Goal: Book appointment/travel/reservation

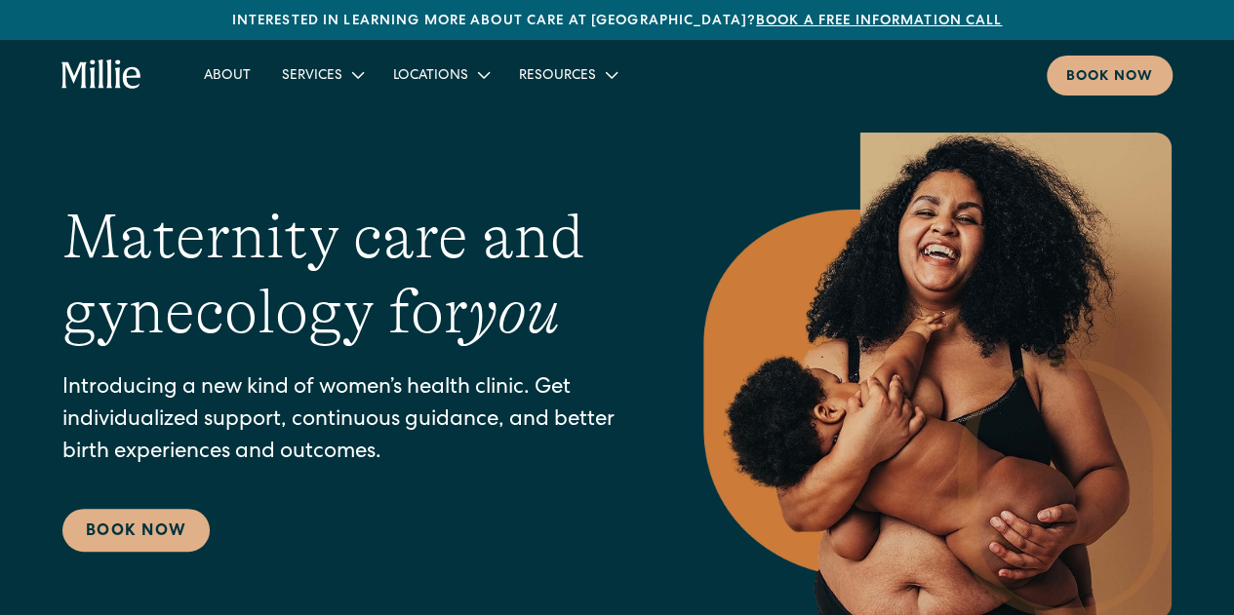
click at [107, 530] on link "Book Now" at bounding box center [135, 530] width 147 height 43
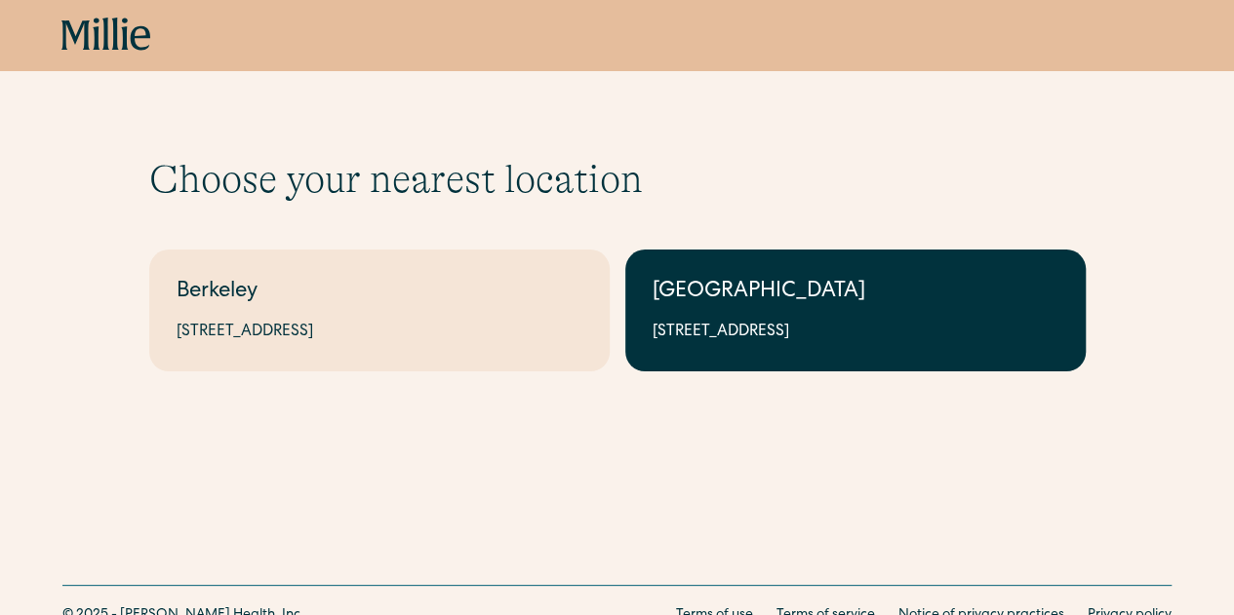
click at [800, 308] on div "South Bay" at bounding box center [855, 293] width 406 height 32
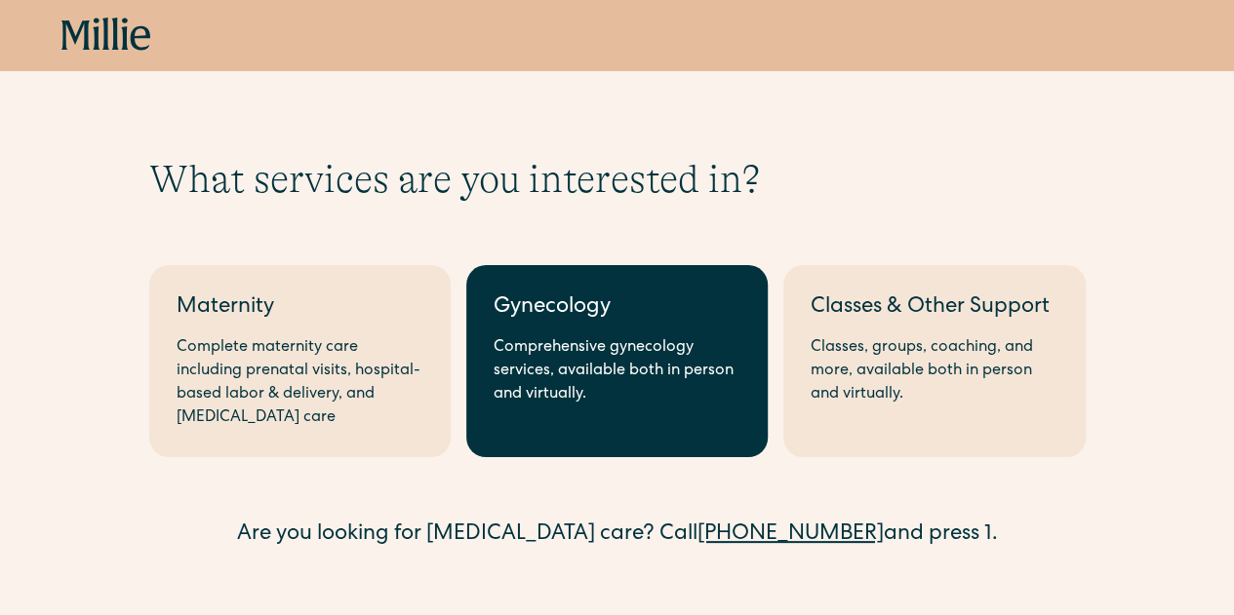
click at [581, 364] on div "Comprehensive gynecology services, available both in person and virtually." at bounding box center [616, 371] width 247 height 70
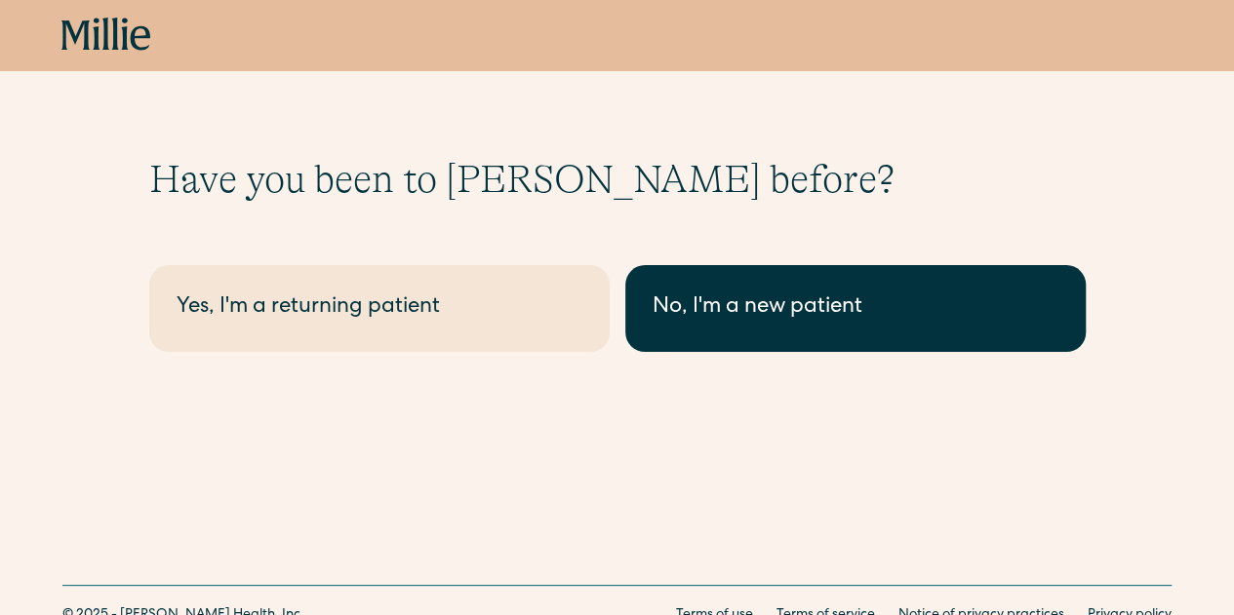
click at [712, 287] on link "No, I'm a new patient" at bounding box center [855, 308] width 460 height 87
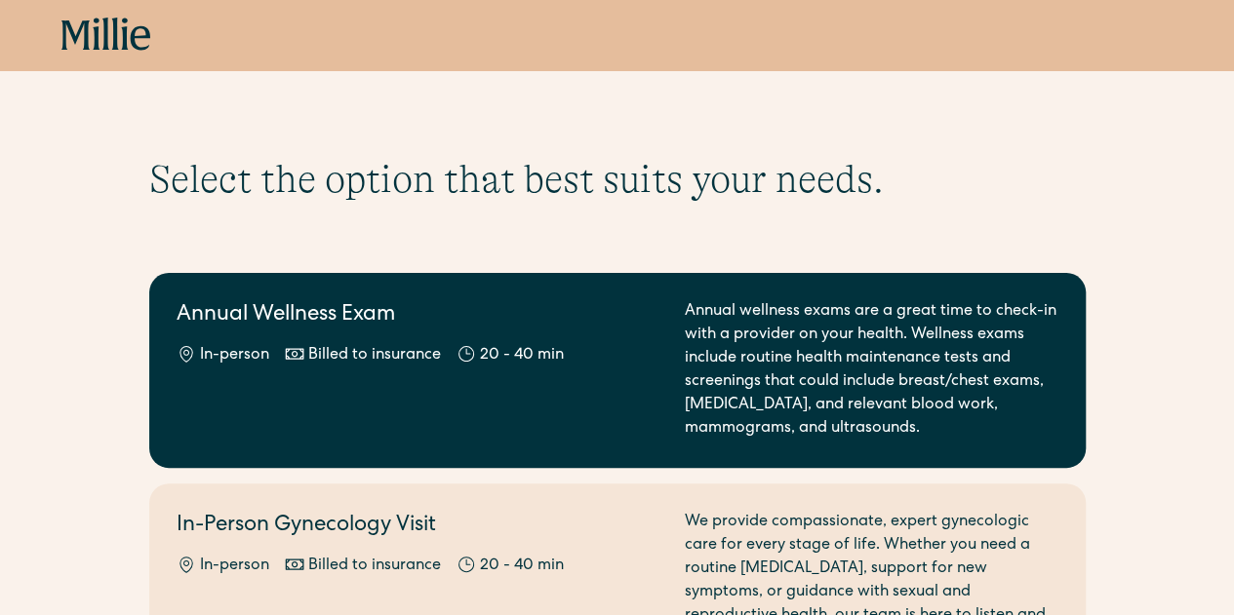
click at [263, 375] on div "Annual Wellness Exam In-person Billed to insurance 20 - 40 min" at bounding box center [419, 370] width 485 height 140
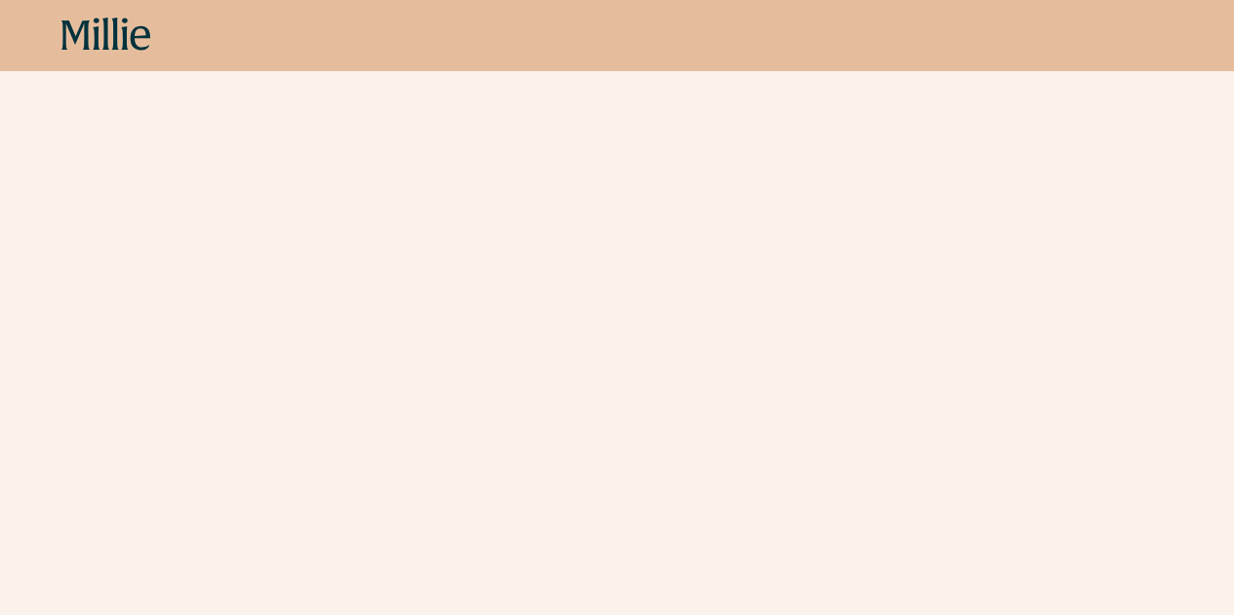
scroll to position [201, 0]
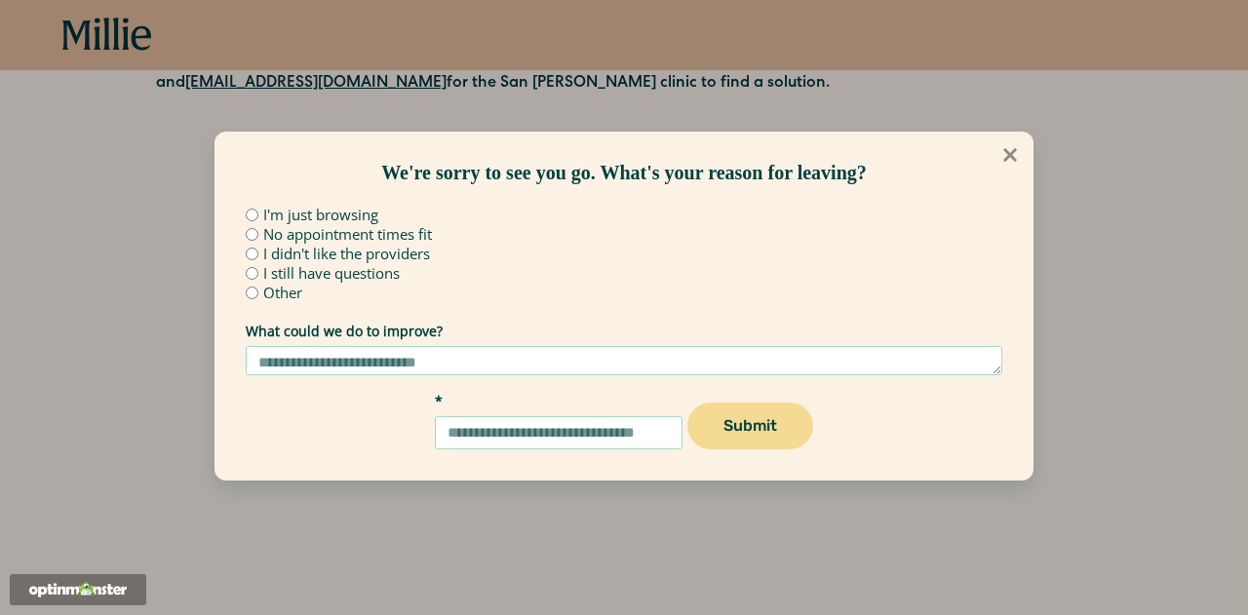
click at [1014, 160] on icon at bounding box center [1011, 155] width 14 height 14
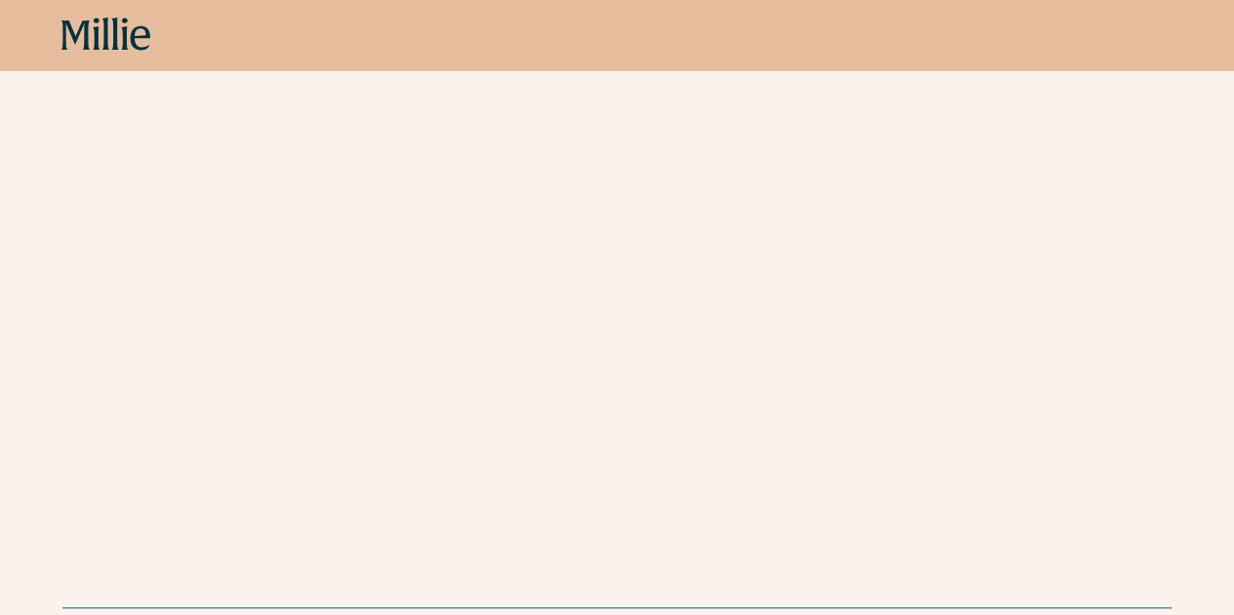
scroll to position [689, 0]
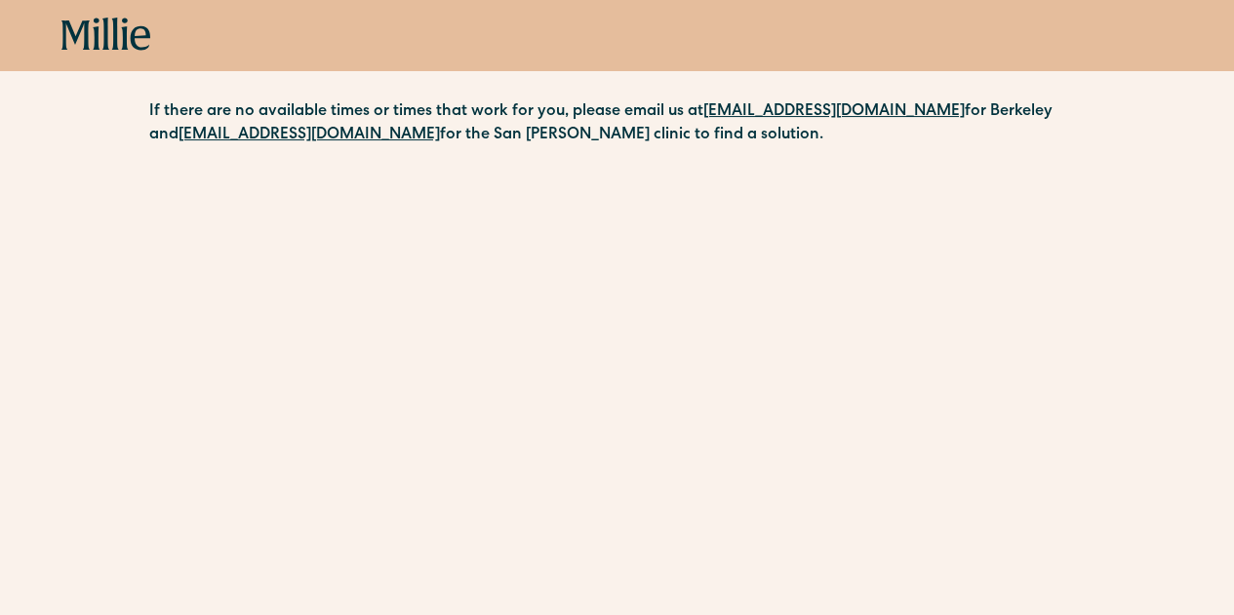
scroll to position [0, 0]
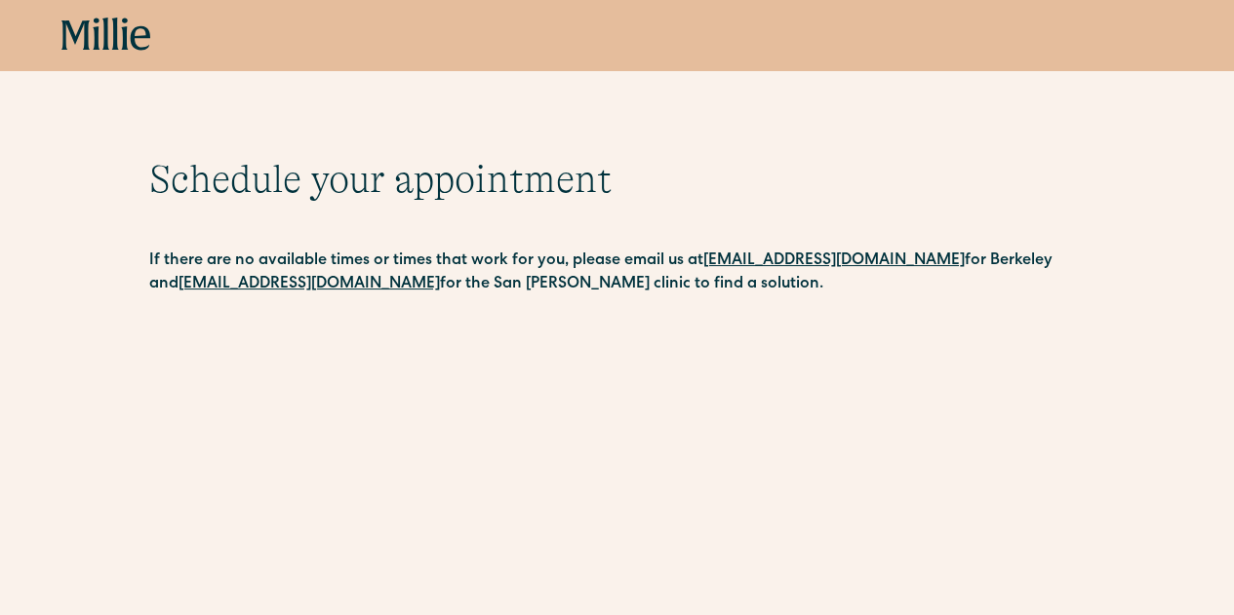
click at [127, 35] on icon at bounding box center [106, 35] width 90 height 35
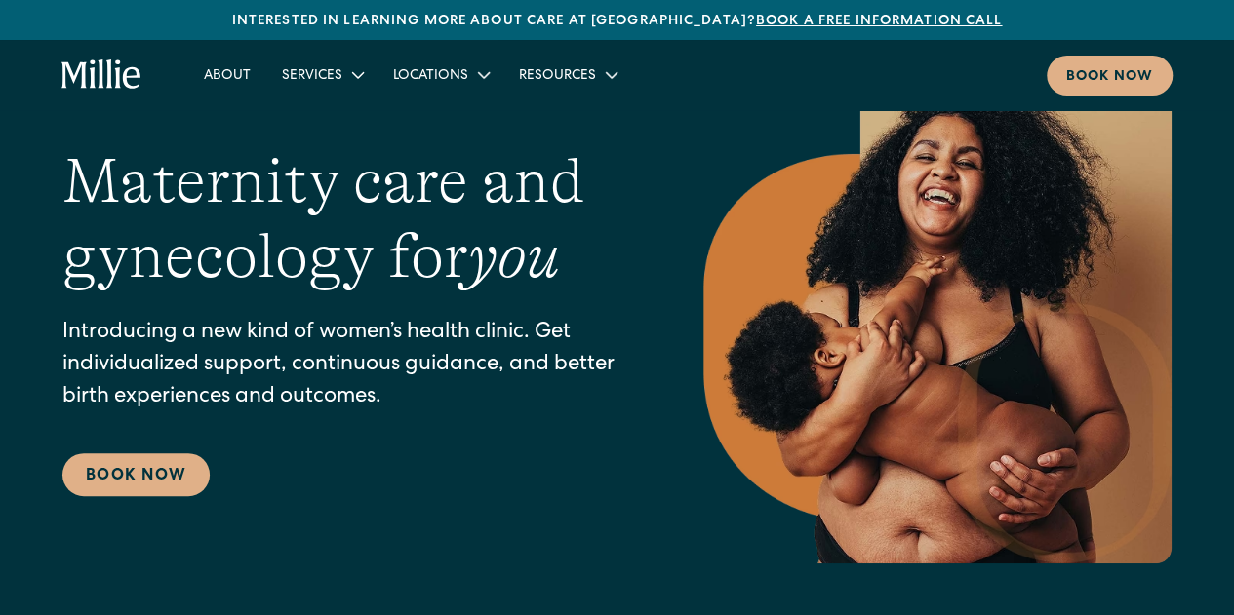
scroll to position [98, 0]
